Goal: Information Seeking & Learning: Learn about a topic

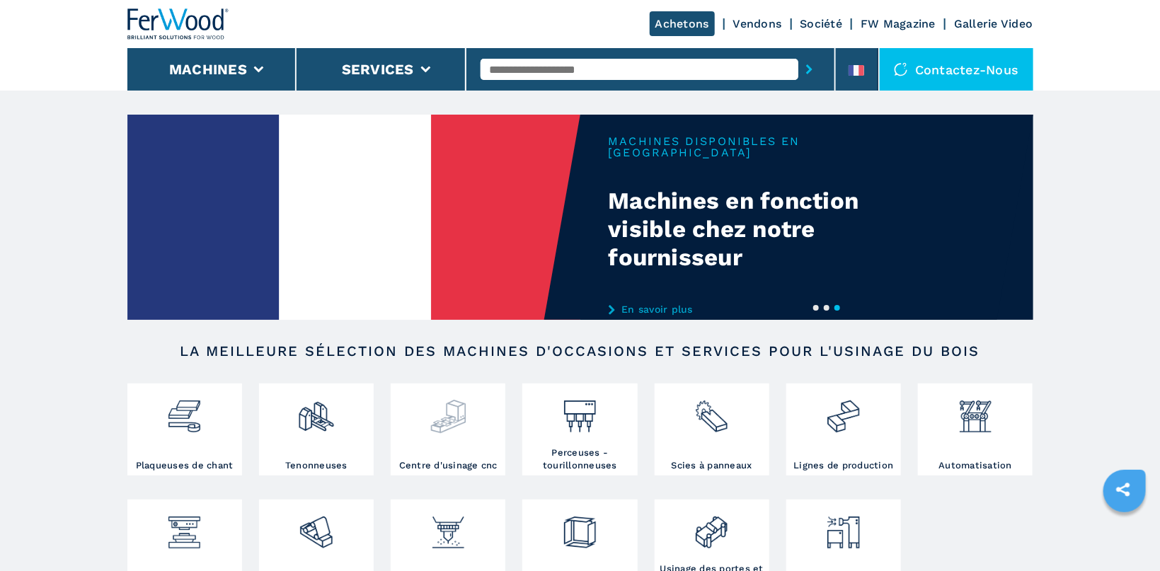
click at [439, 434] on img at bounding box center [447, 411] width 37 height 48
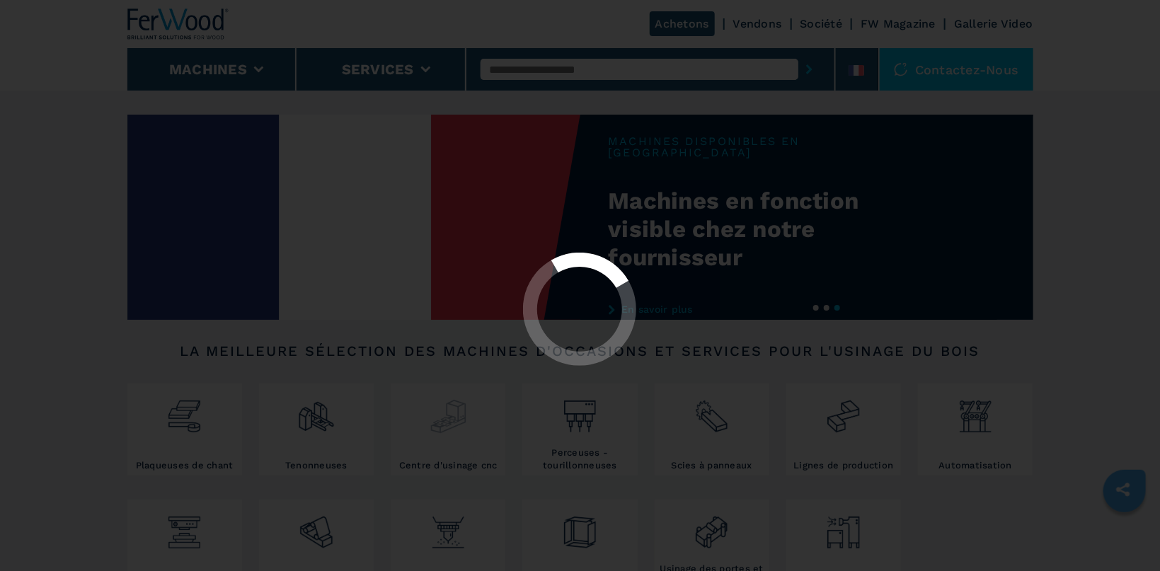
select select "**********"
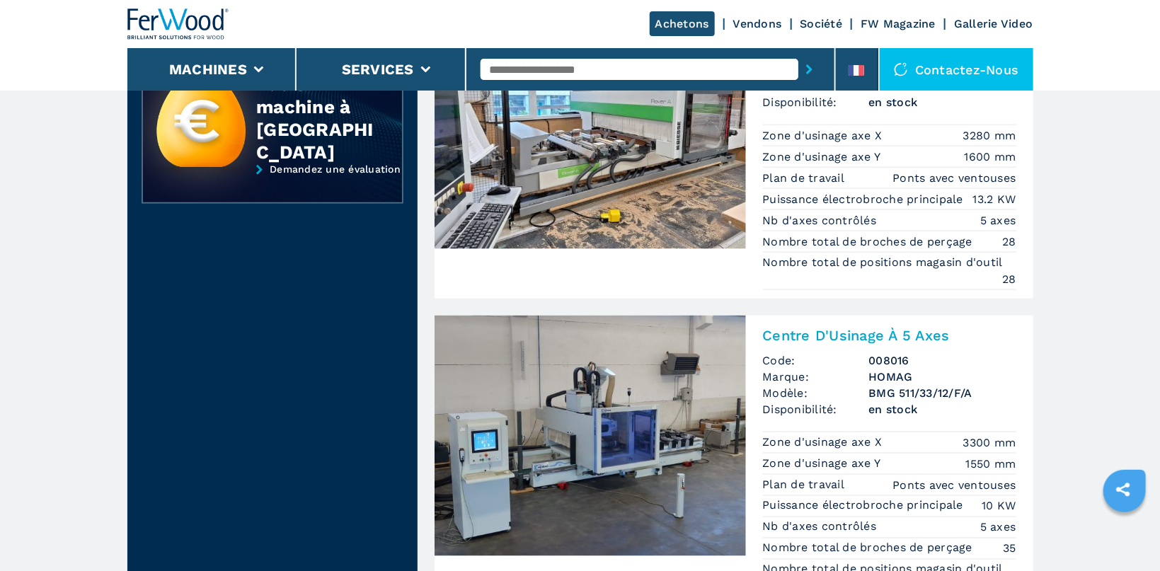
scroll to position [900, 0]
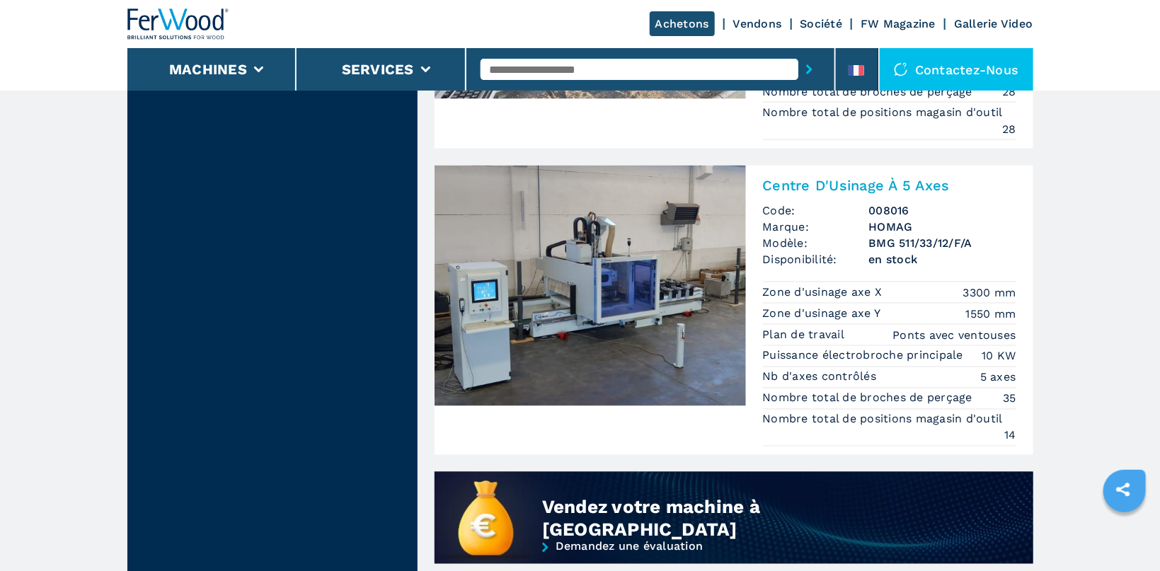
click at [558, 279] on img at bounding box center [589, 286] width 311 height 241
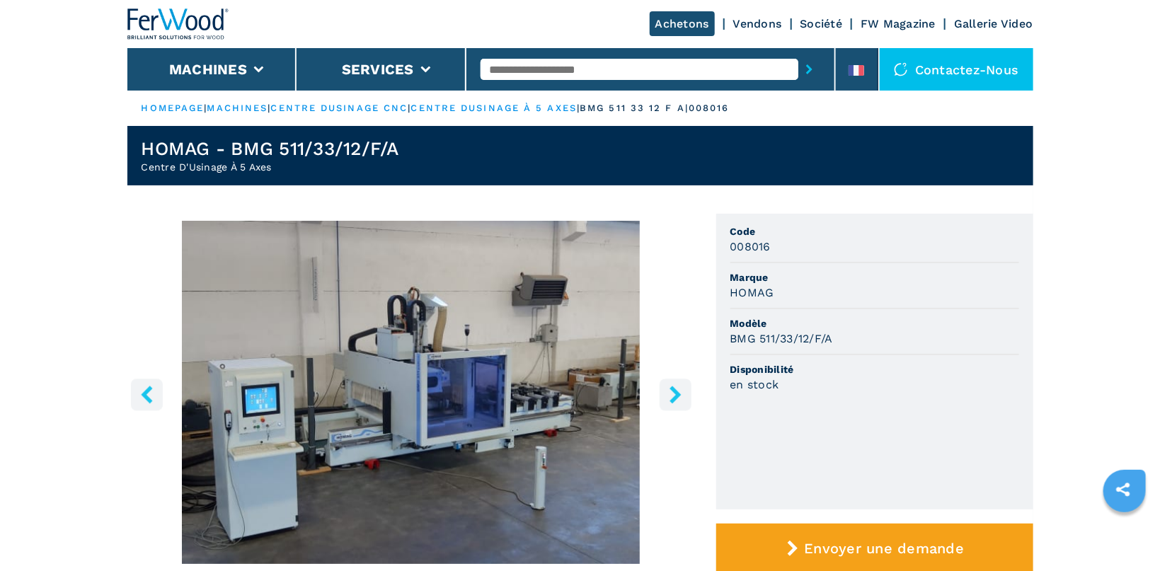
click at [526, 292] on img "Go to Slide 1" at bounding box center [410, 392] width 567 height 343
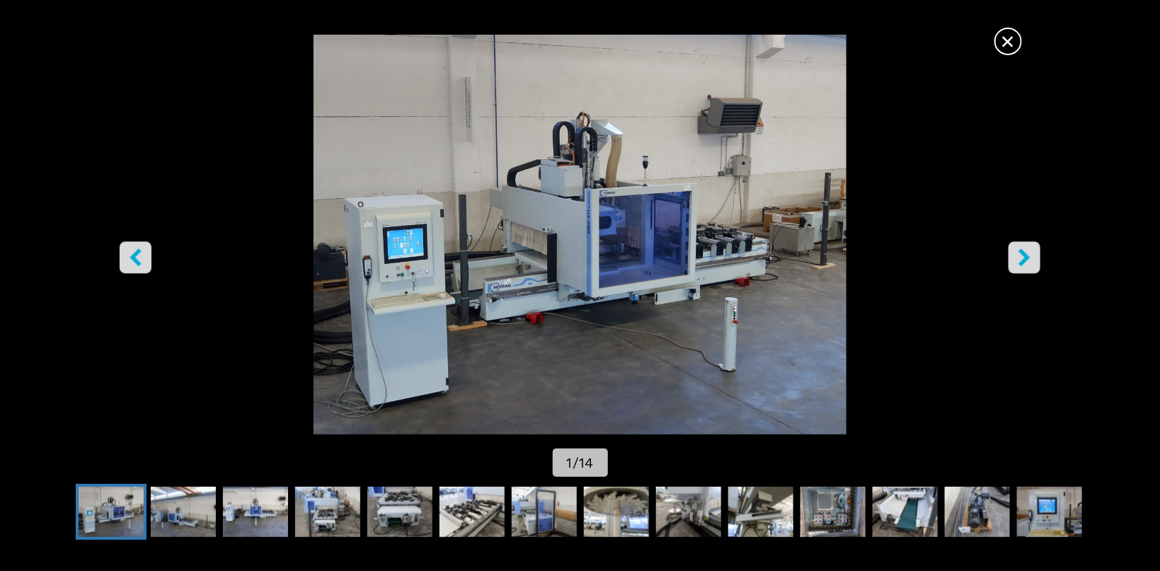
click at [558, 255] on icon "right-button" at bounding box center [1024, 257] width 11 height 18
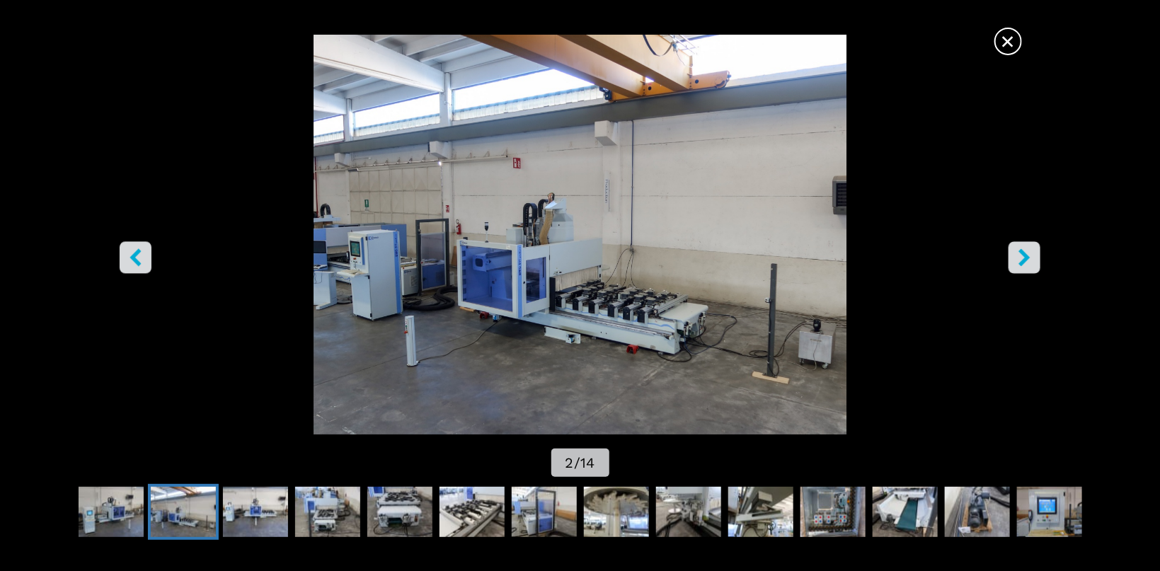
click at [558, 255] on icon "right-button" at bounding box center [1024, 257] width 11 height 18
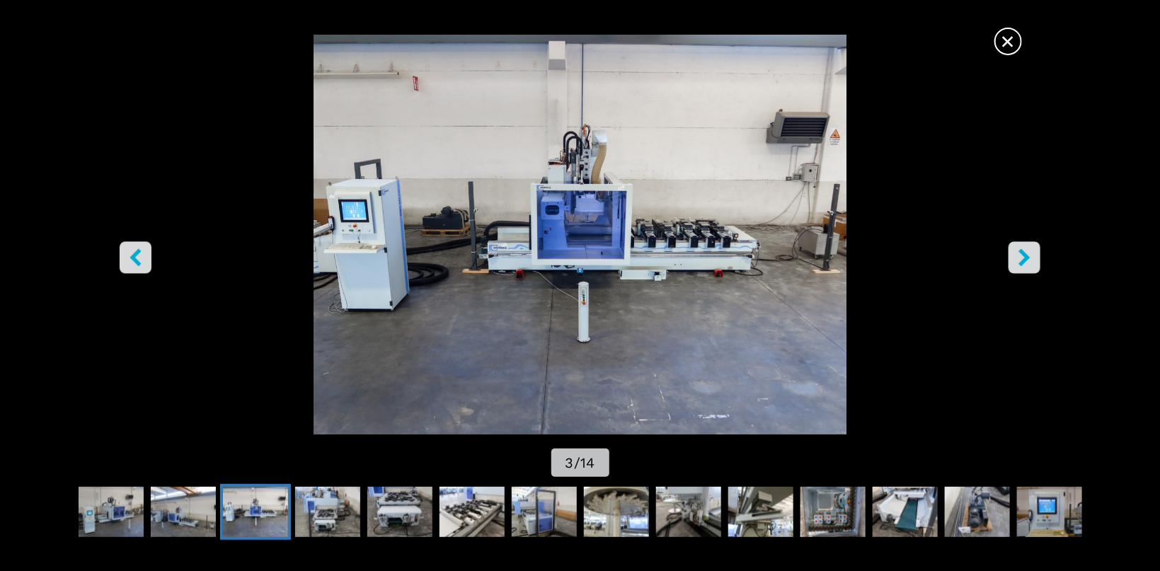
click at [558, 255] on icon "right-button" at bounding box center [1024, 257] width 11 height 18
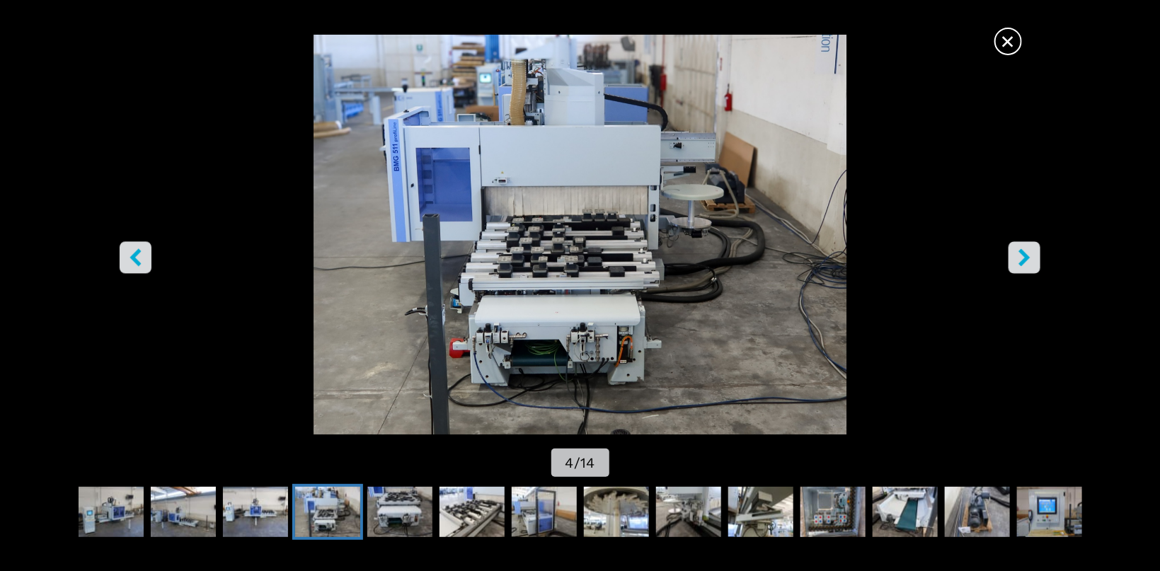
click at [558, 255] on icon "right-button" at bounding box center [1024, 257] width 11 height 18
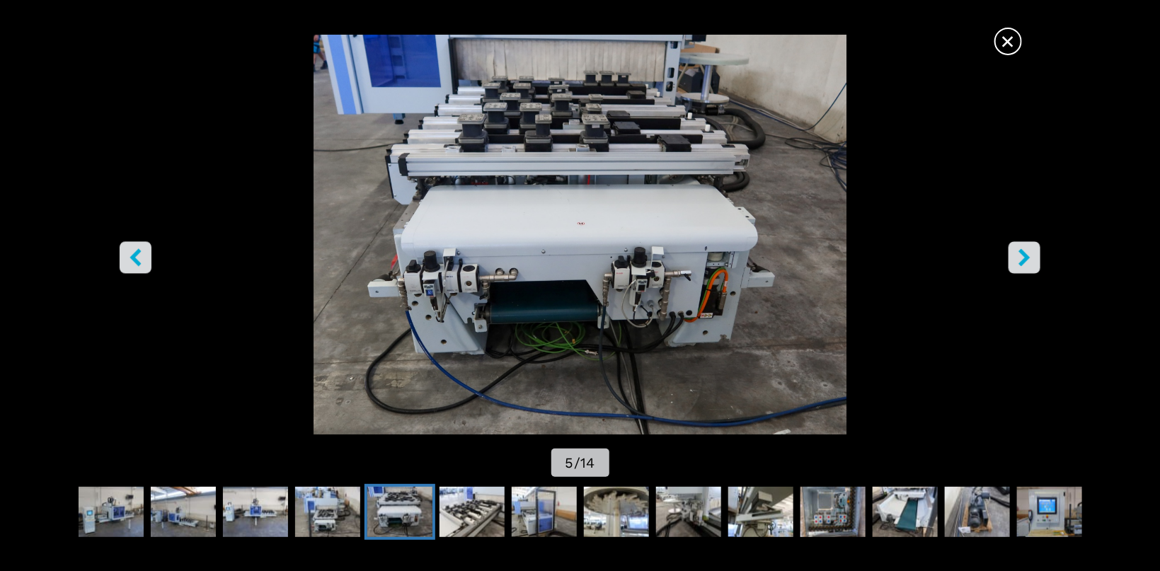
click at [558, 255] on icon "right-button" at bounding box center [1024, 257] width 11 height 18
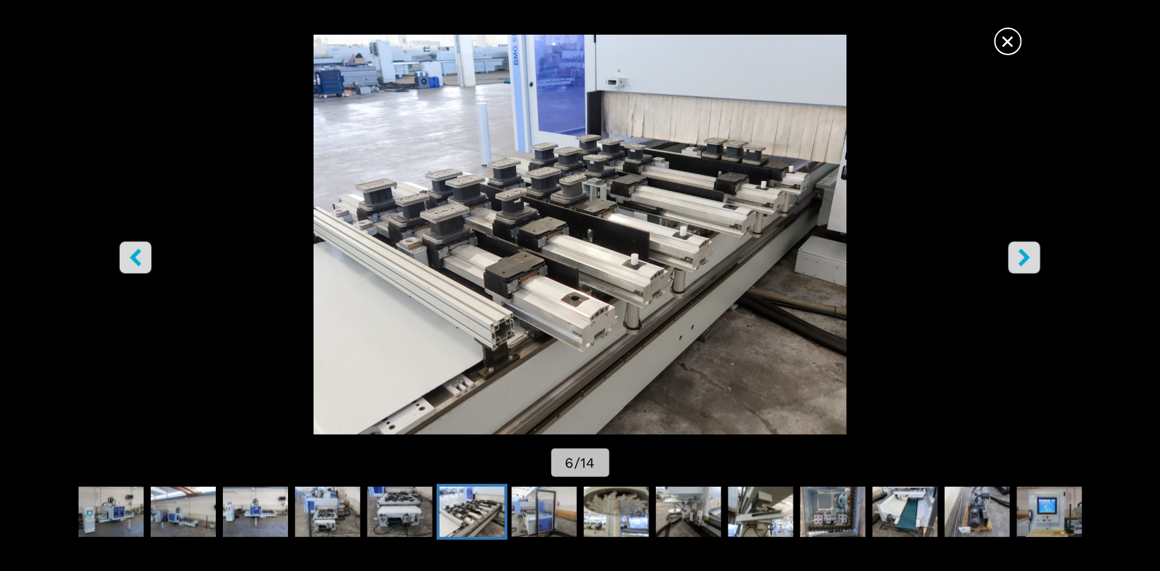
click at [558, 256] on icon "right-button" at bounding box center [1024, 257] width 18 height 18
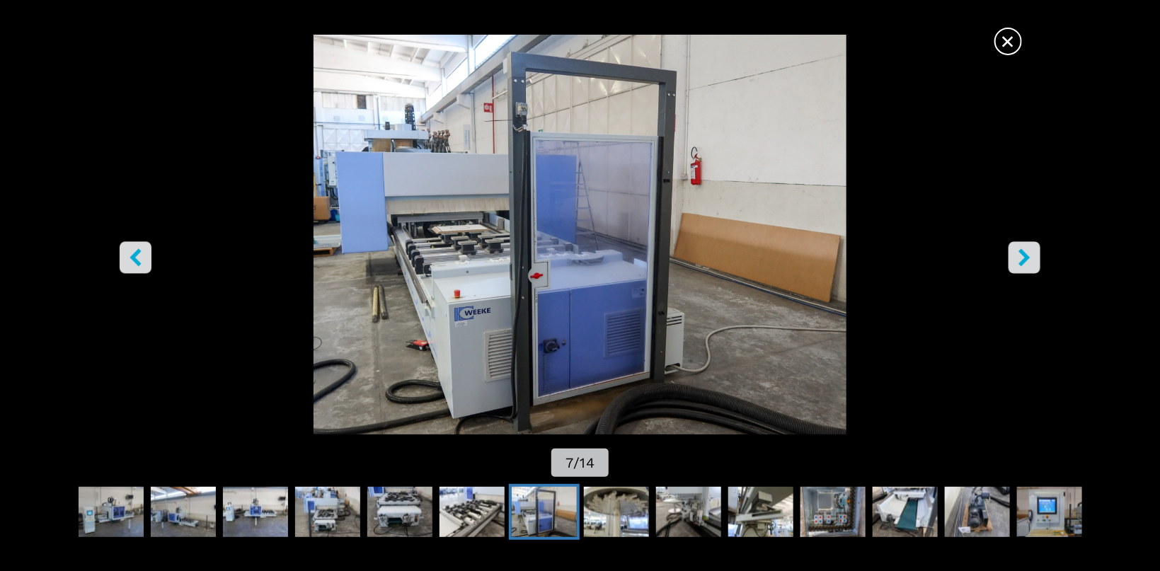
click at [558, 256] on img "Go to Slide 7" at bounding box center [580, 235] width 1044 height 400
click at [558, 255] on icon "right-button" at bounding box center [1024, 257] width 18 height 18
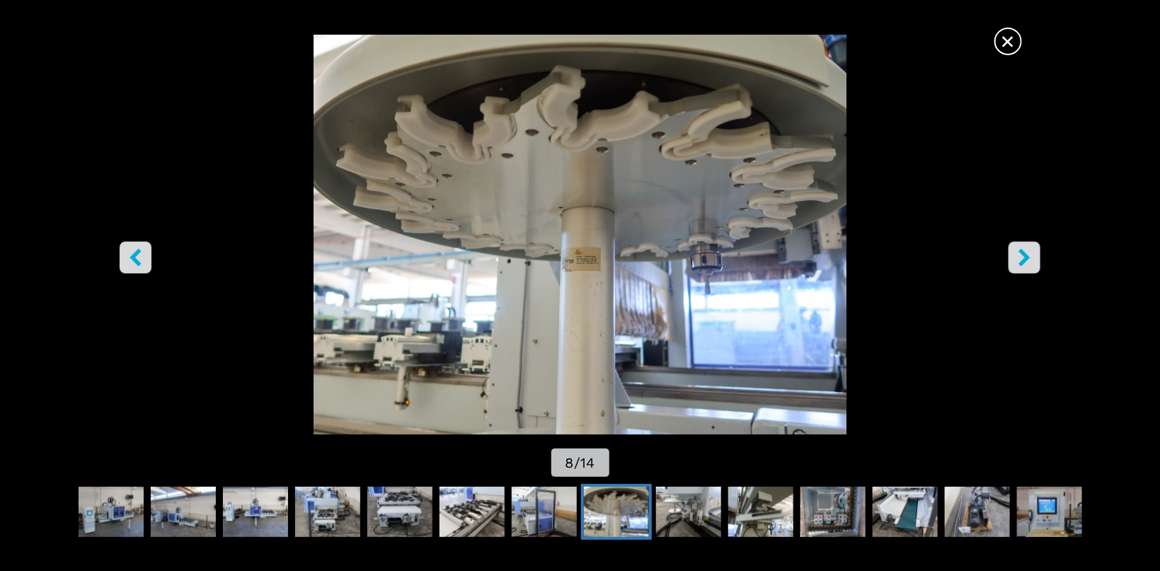
click at [558, 255] on icon "right-button" at bounding box center [1024, 257] width 18 height 18
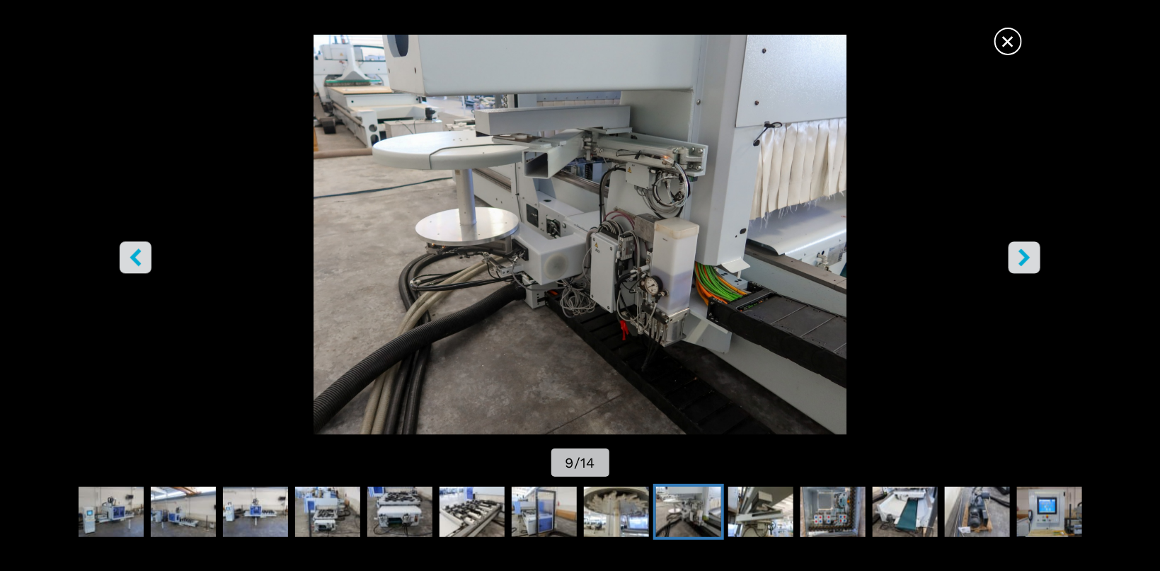
click at [558, 255] on icon "right-button" at bounding box center [1024, 257] width 18 height 18
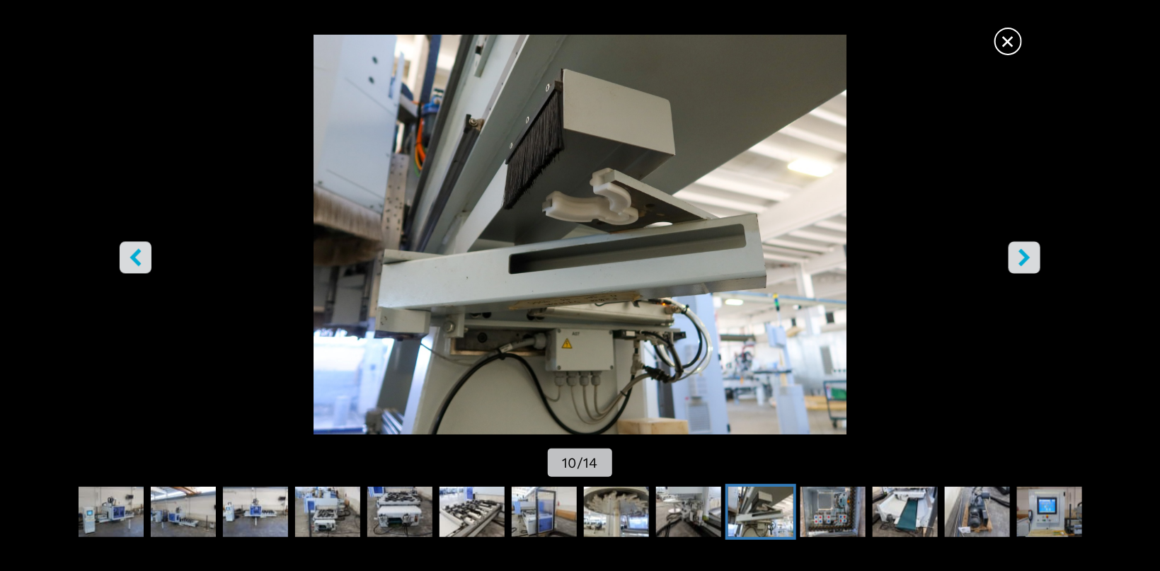
click at [558, 255] on icon "right-button" at bounding box center [1024, 257] width 18 height 18
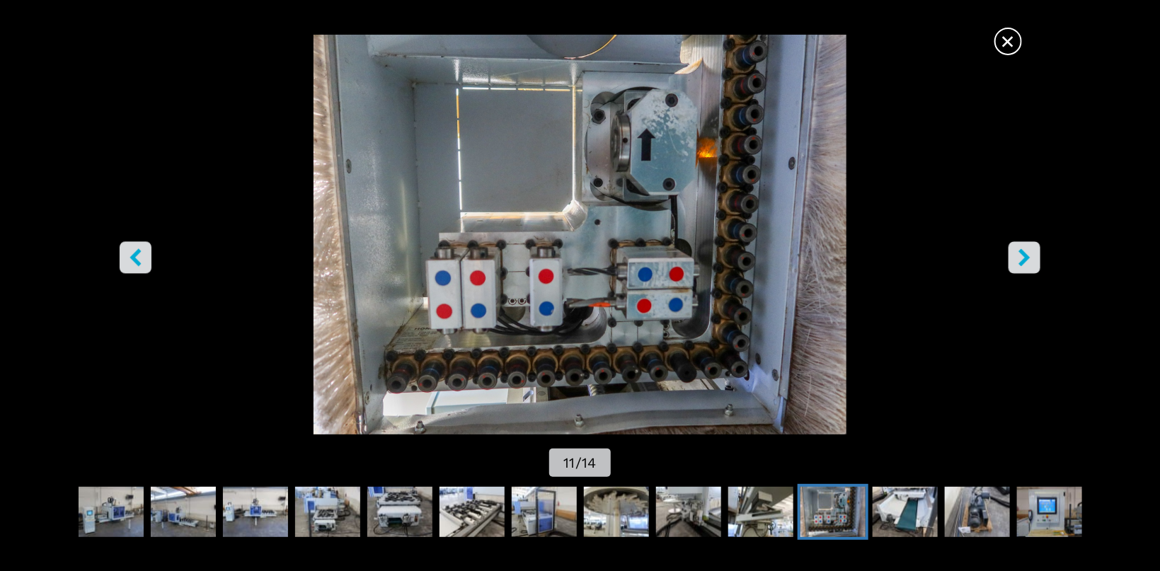
click at [558, 255] on icon "right-button" at bounding box center [1024, 257] width 18 height 18
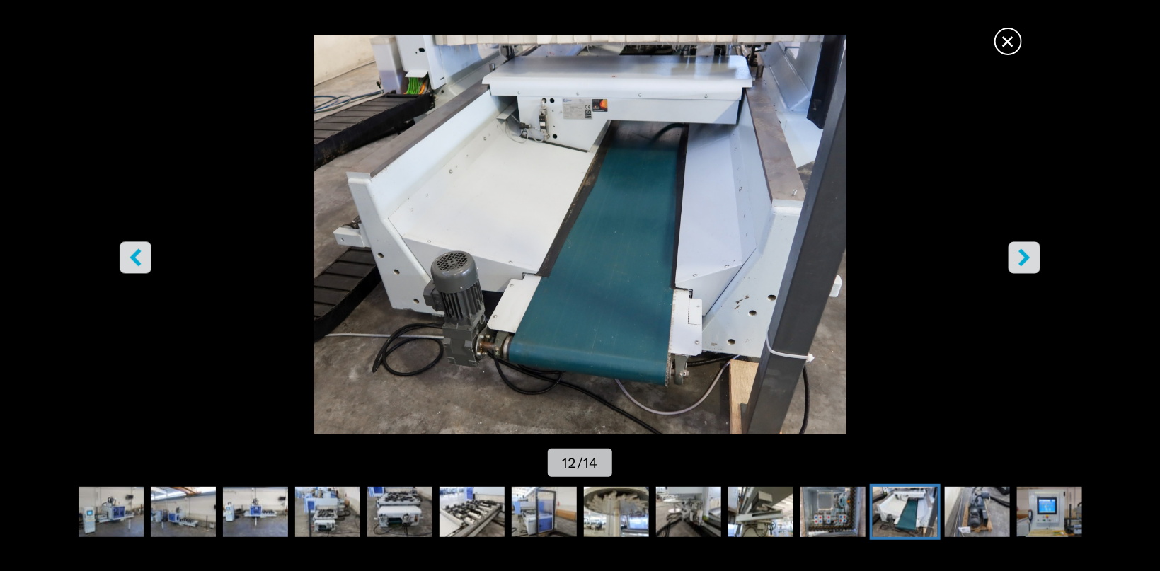
click at [558, 37] on span "×" at bounding box center [1008, 38] width 25 height 25
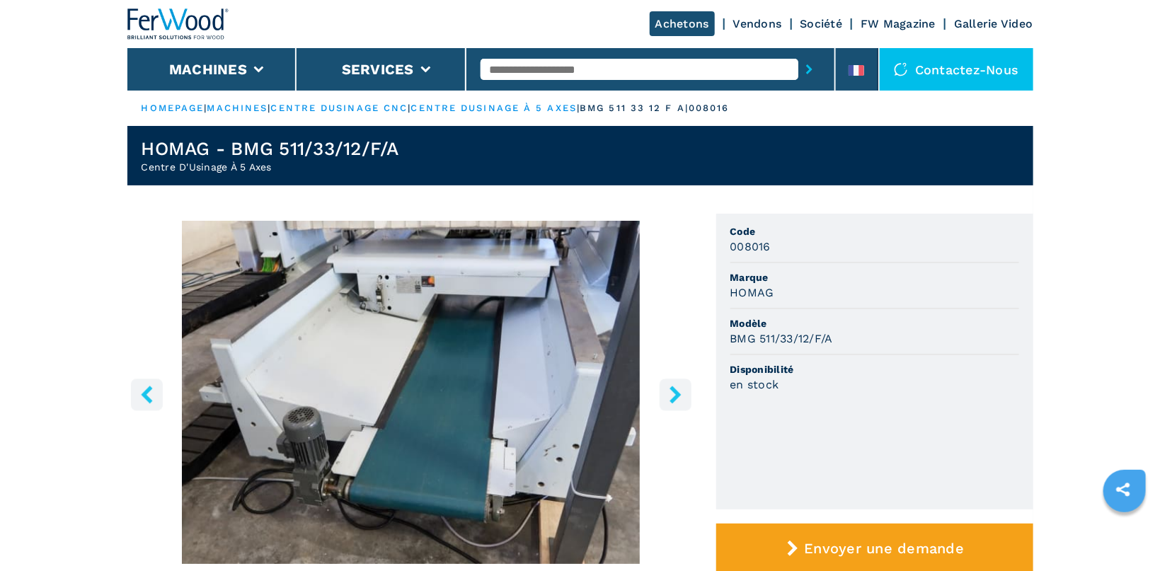
click at [558, 393] on icon "right-button" at bounding box center [674, 395] width 11 height 18
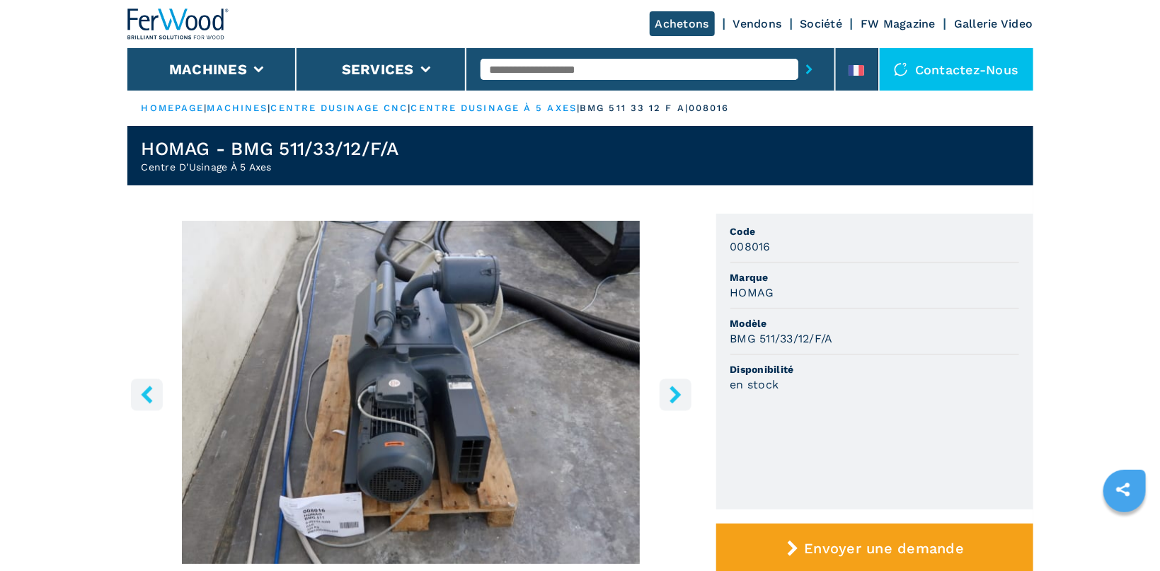
click at [558, 393] on icon "right-button" at bounding box center [674, 395] width 11 height 18
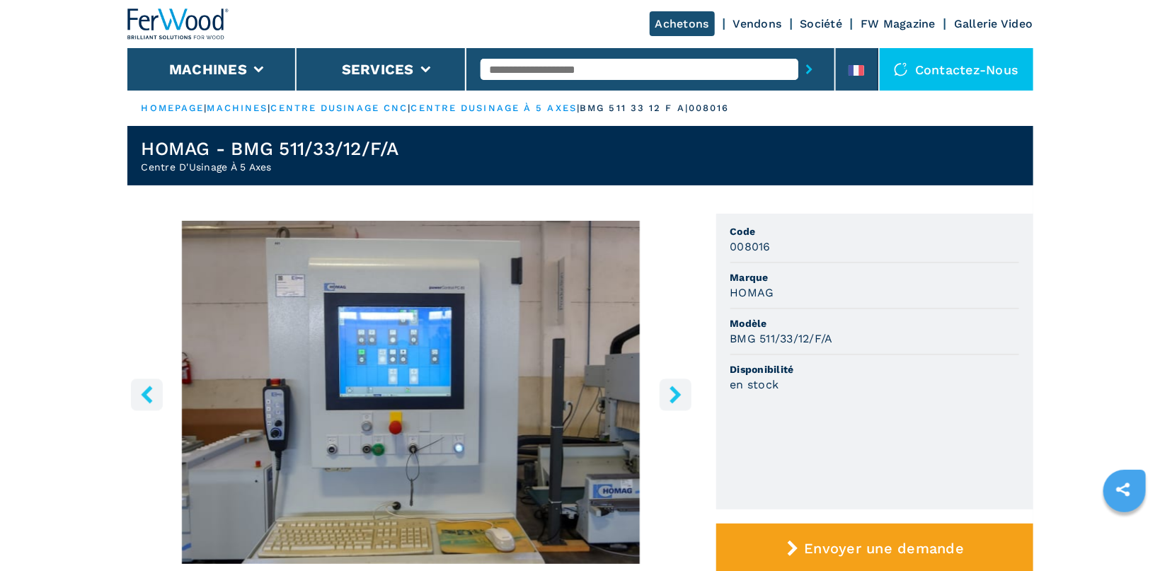
click at [558, 390] on icon "right-button" at bounding box center [674, 395] width 11 height 18
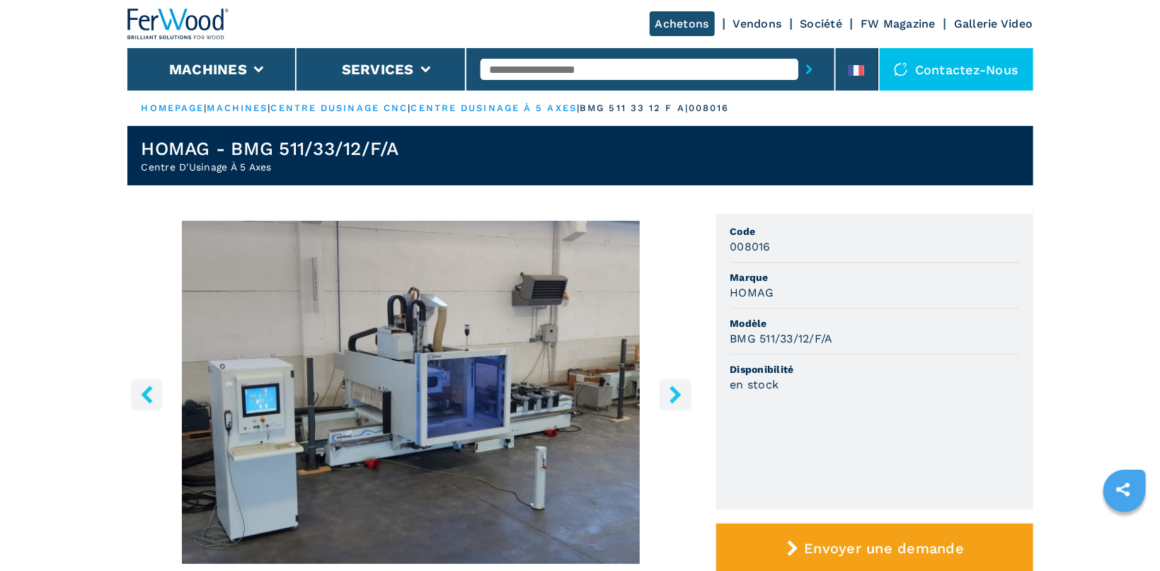
click at [156, 105] on link "HOMEPAGE" at bounding box center [173, 108] width 63 height 11
